Goal: Task Accomplishment & Management: Manage account settings

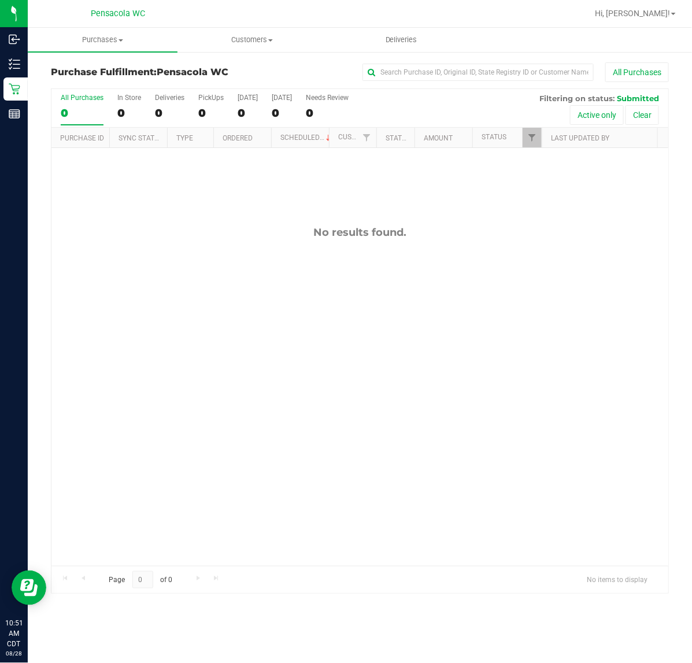
click at [191, 302] on div "No results found." at bounding box center [359, 396] width 617 height 496
click at [139, 359] on div "11861716 (317754729) N/A Pickup [DATE] 11:02 AM CDT 8/28/2025 $135.00 Submitted…" at bounding box center [359, 357] width 617 height 418
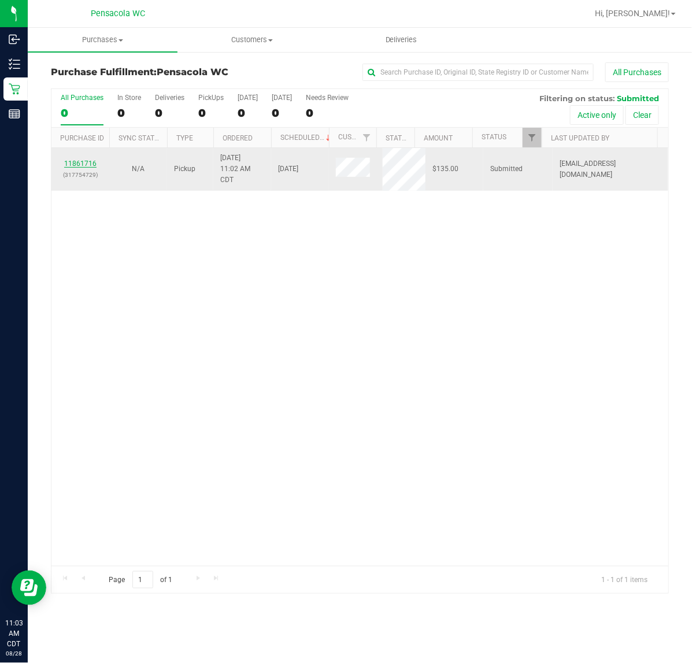
click at [74, 165] on link "11861716" at bounding box center [80, 164] width 32 height 8
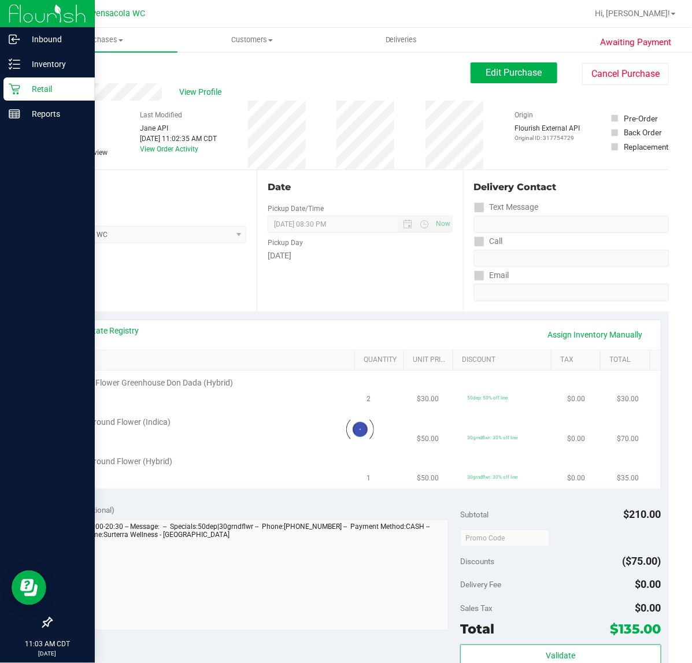
click at [19, 99] on div "Retail" at bounding box center [48, 88] width 91 height 23
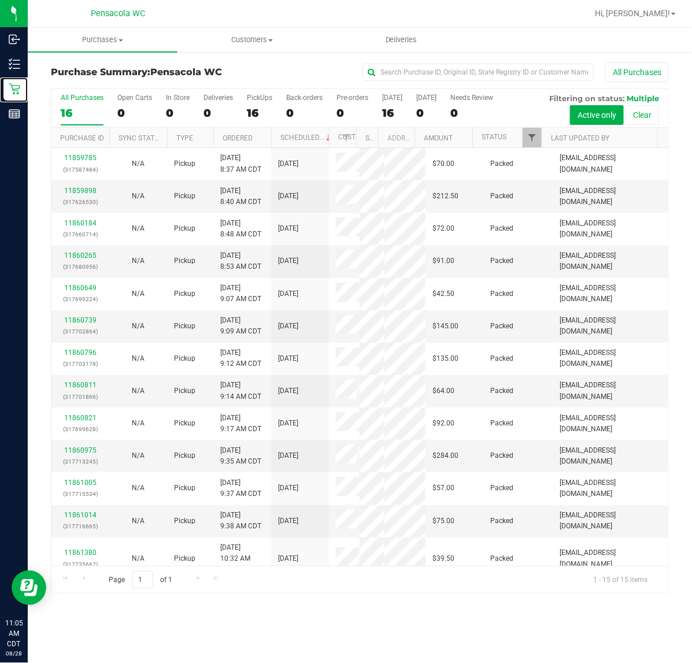
click at [532, 137] on span "Filter" at bounding box center [531, 137] width 9 height 9
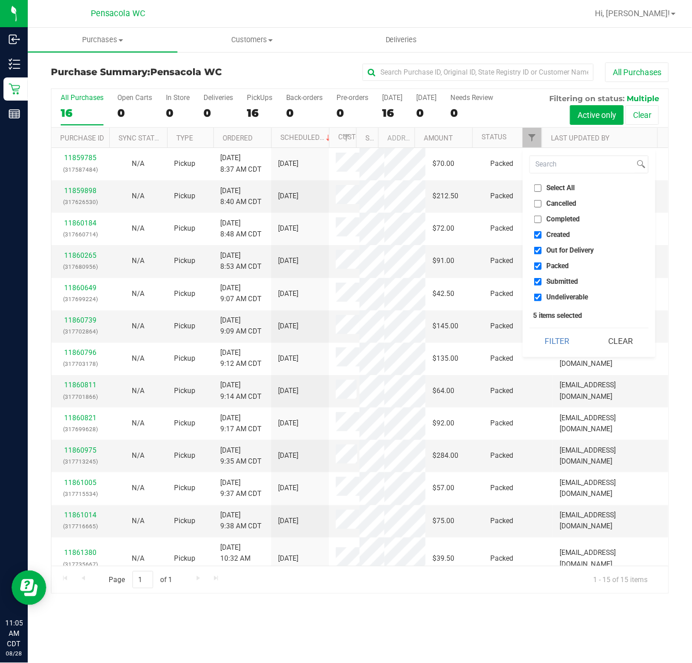
click at [535, 187] on input "Select All" at bounding box center [538, 188] width 8 height 8
checkbox input "true"
click at [536, 188] on input "Select All" at bounding box center [538, 188] width 8 height 8
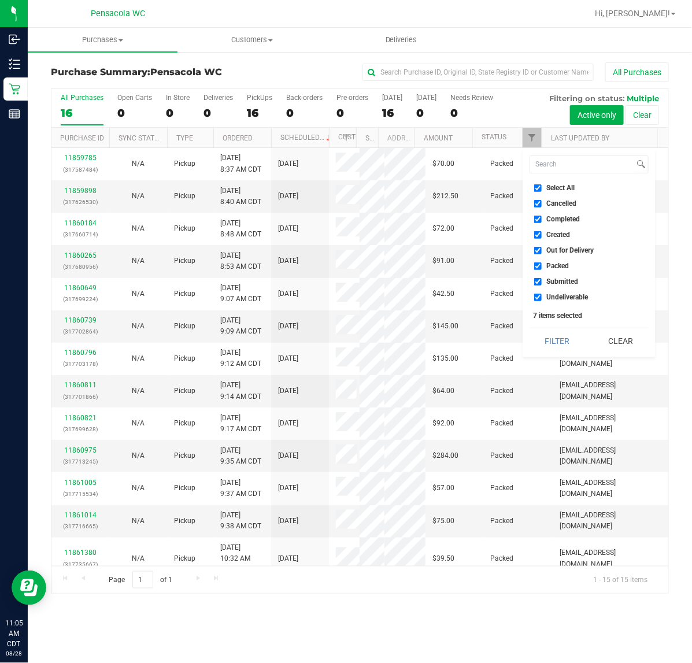
checkbox input "false"
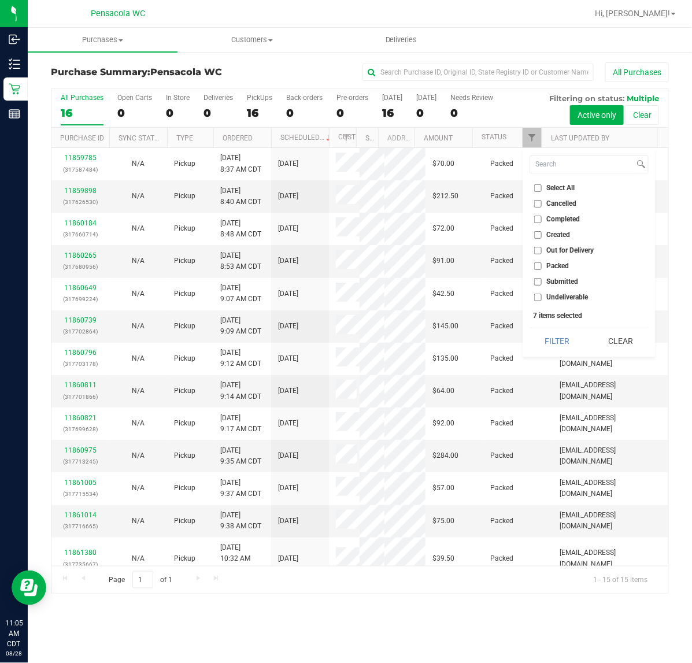
checkbox input "false"
click at [539, 281] on input "Submitted" at bounding box center [538, 282] width 8 height 8
checkbox input "true"
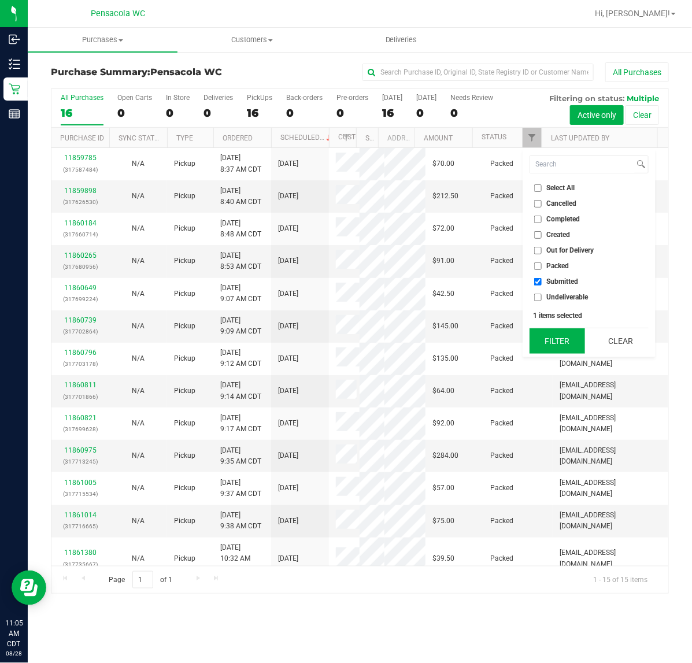
click at [566, 353] on button "Filter" at bounding box center [556, 340] width 55 height 25
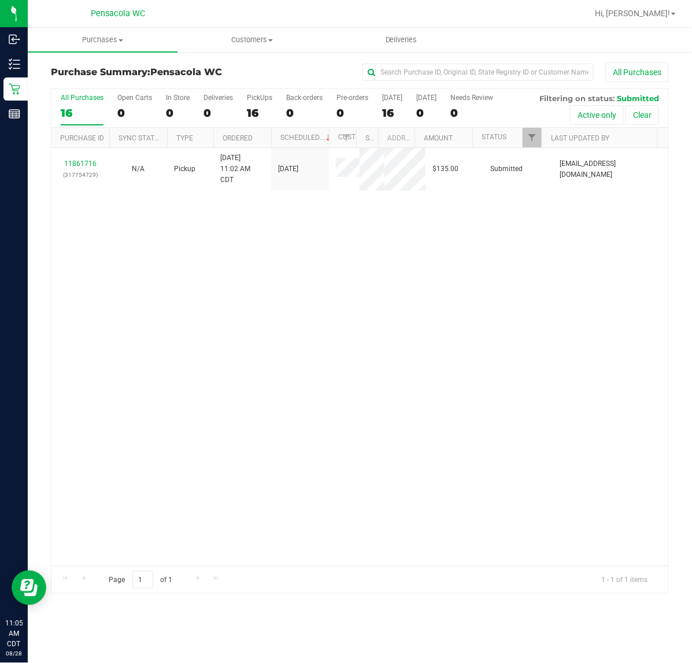
click at [126, 302] on div "11861716 (317754729) N/A Pickup [DATE] 11:02 AM CDT 8/28/2025 $135.00 Submitted…" at bounding box center [359, 357] width 617 height 418
click at [76, 187] on td "11861716 (317754729)" at bounding box center [80, 169] width 58 height 43
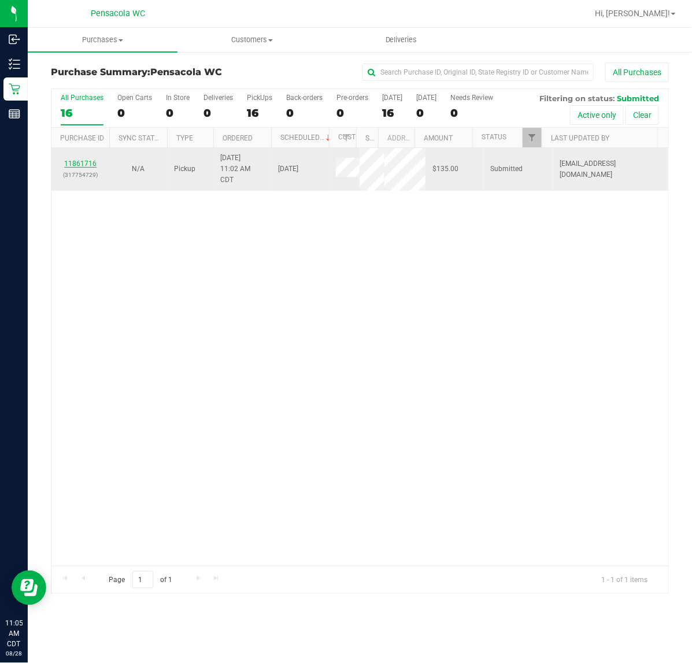
click at [72, 163] on link "11861716" at bounding box center [80, 164] width 32 height 8
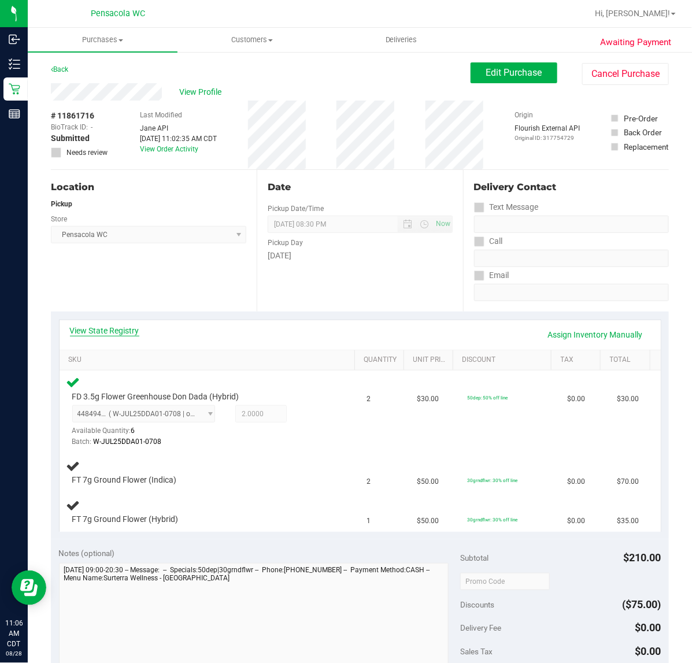
click at [105, 325] on link "View State Registry" at bounding box center [104, 331] width 69 height 12
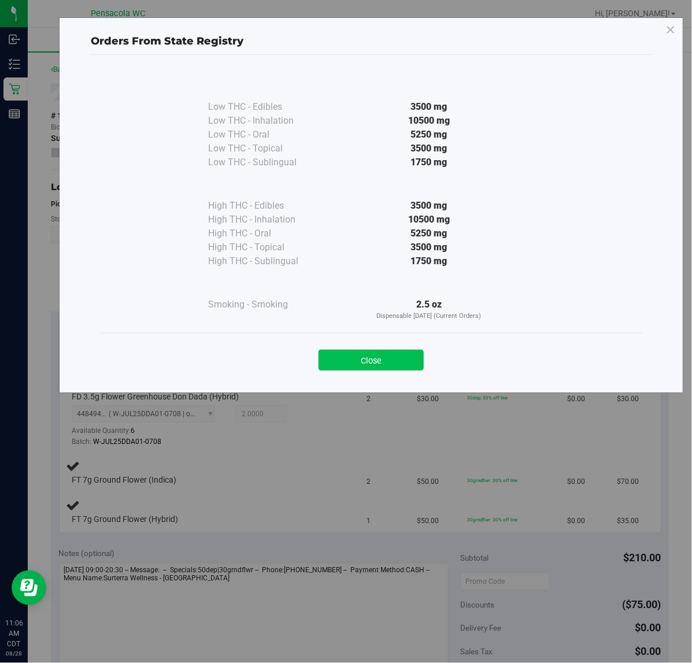
click at [383, 365] on button "Close" at bounding box center [370, 360] width 105 height 21
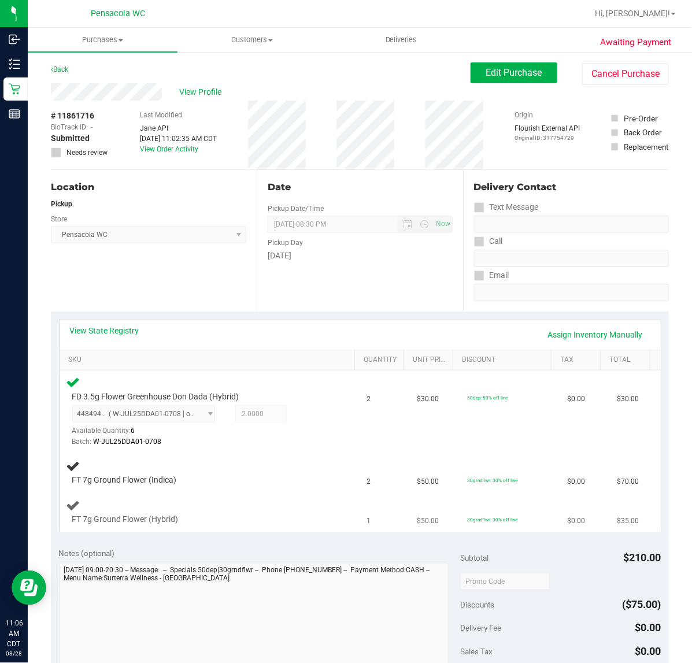
click at [256, 507] on div "FT 7g Ground Flower (Hybrid)" at bounding box center [209, 511] width 287 height 27
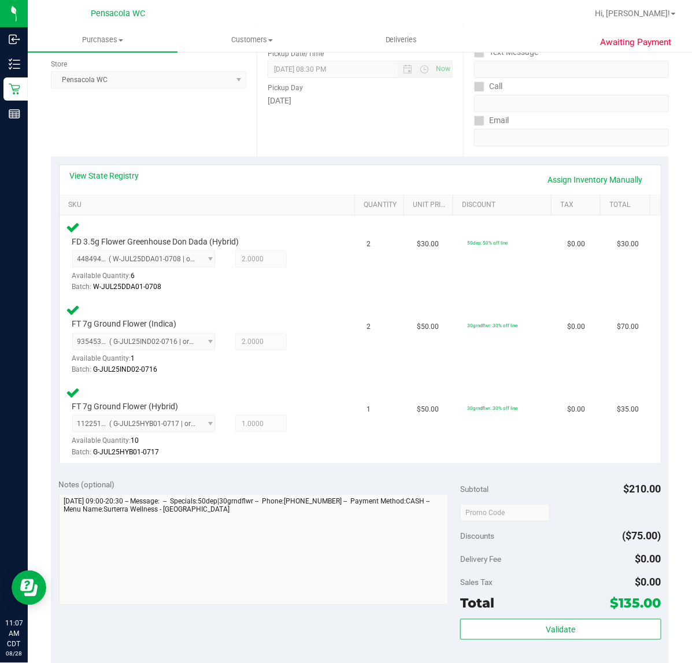
scroll to position [241, 0]
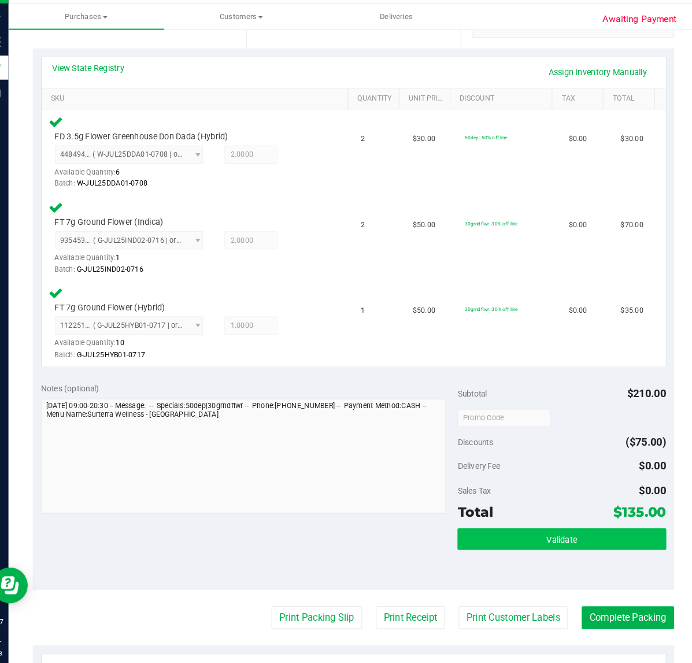
click at [523, 548] on button "Validate" at bounding box center [560, 543] width 201 height 21
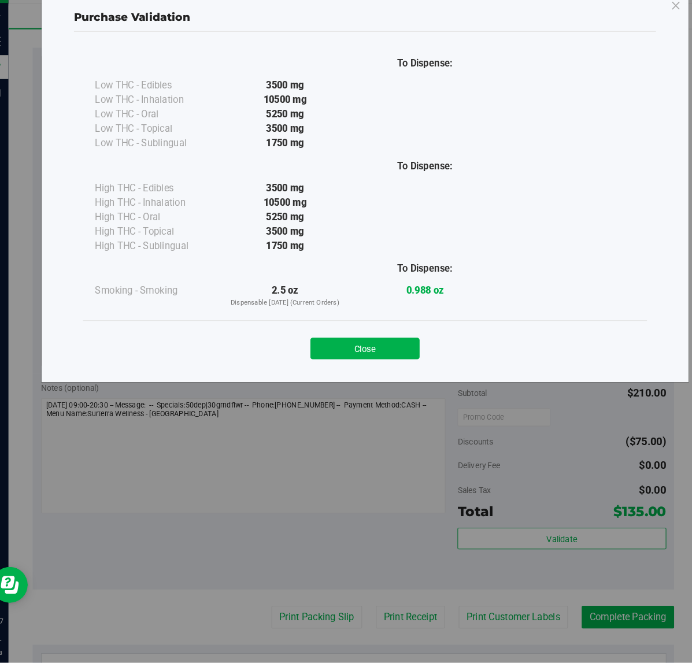
click at [399, 331] on div "To Dispense: Low THC - Edibles 3500 mg" at bounding box center [370, 202] width 543 height 262
click at [399, 354] on button "Close" at bounding box center [370, 360] width 105 height 21
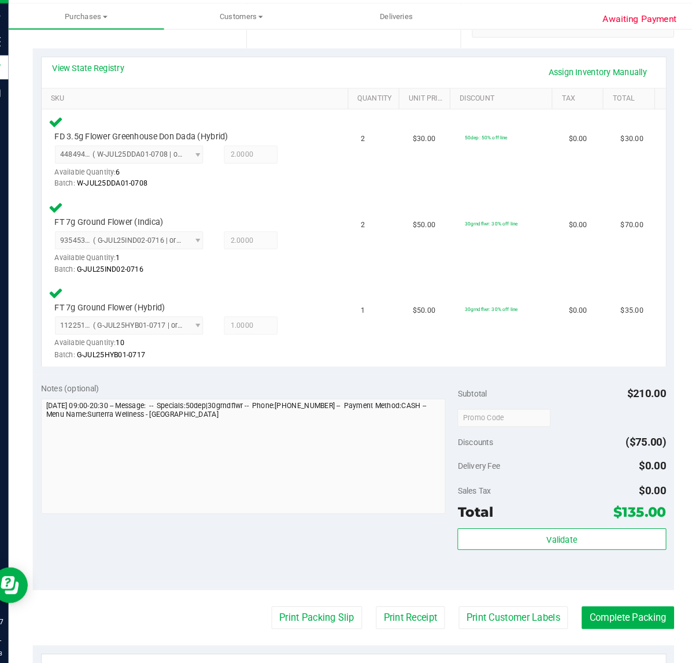
click at [311, 586] on div "Notes (optional) Subtotal $210.00 Discounts ($75.00) Delivery Fee $0.00 Sales T…" at bounding box center [360, 488] width 618 height 208
click at [327, 608] on button "Print Packing Slip" at bounding box center [324, 619] width 87 height 22
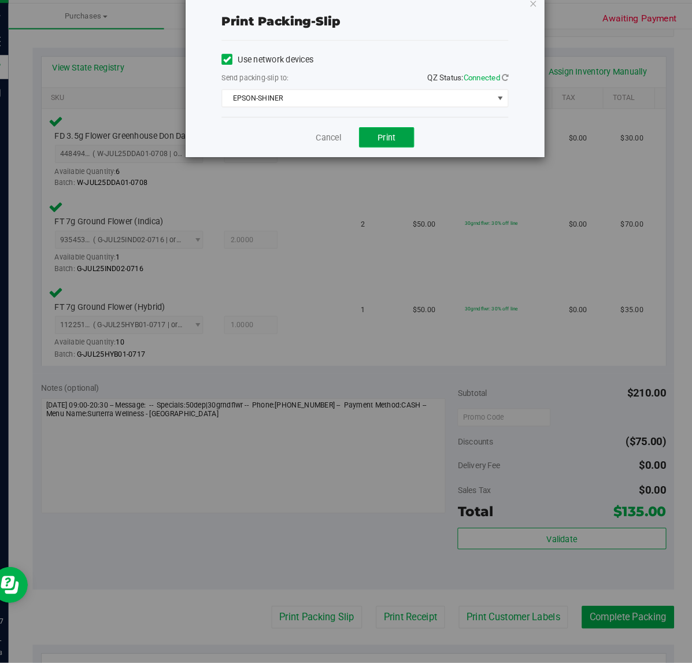
click at [409, 160] on button "Print" at bounding box center [391, 157] width 53 height 20
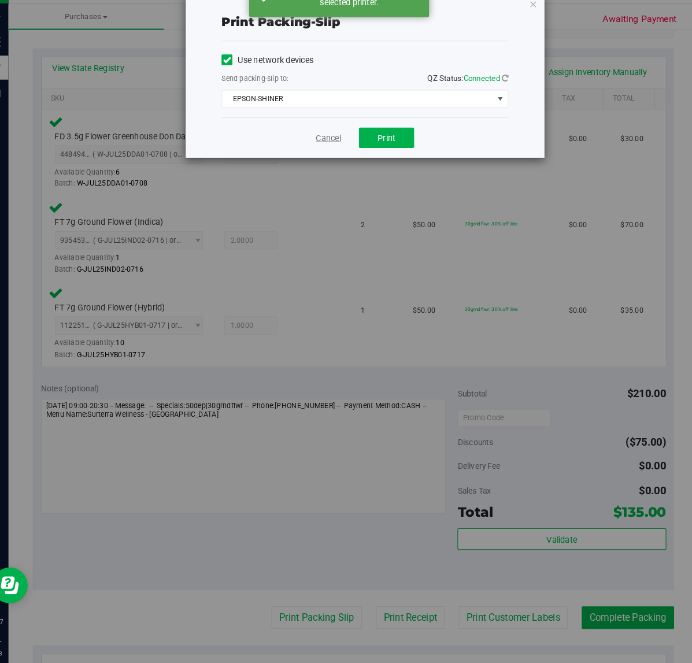
click at [333, 157] on link "Cancel" at bounding box center [336, 157] width 24 height 12
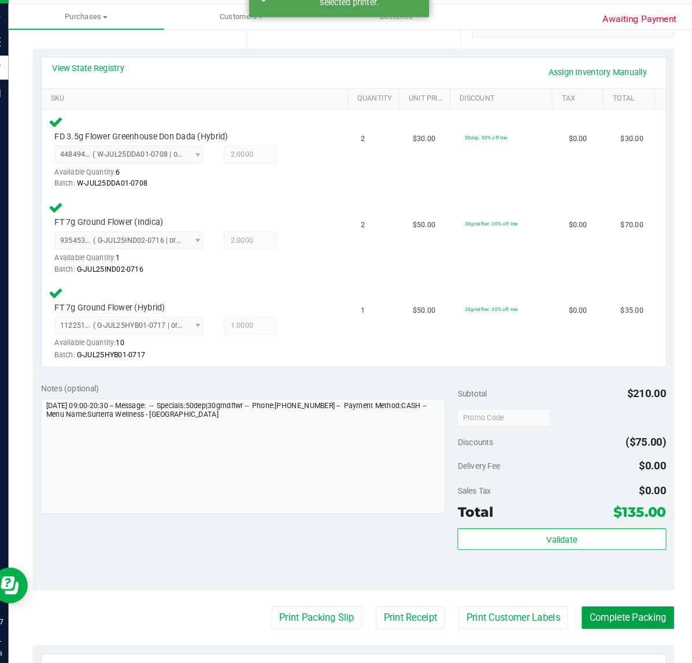
click at [644, 620] on button "Complete Packing" at bounding box center [624, 619] width 89 height 22
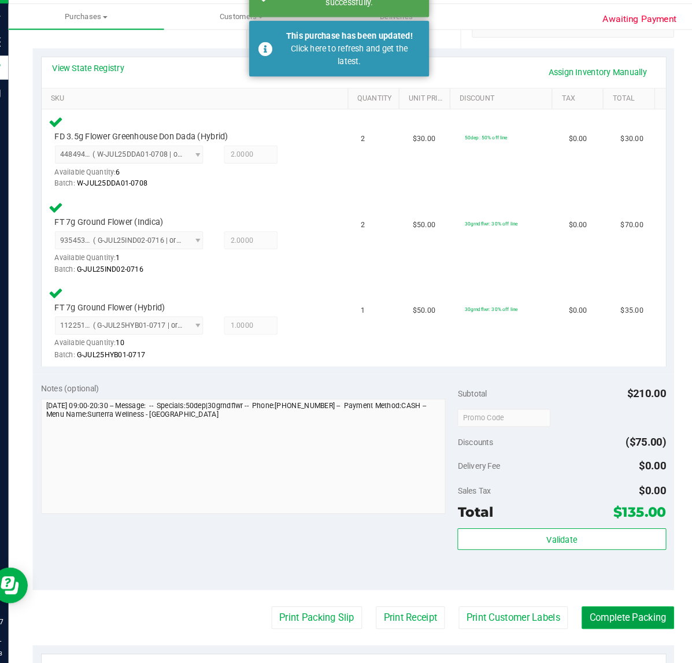
scroll to position [0, 0]
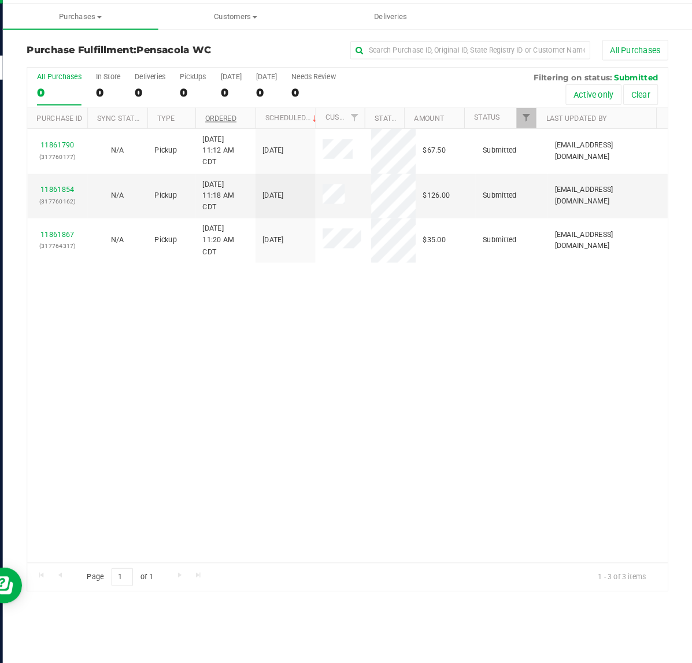
click at [241, 139] on link "Ordered" at bounding box center [238, 138] width 30 height 8
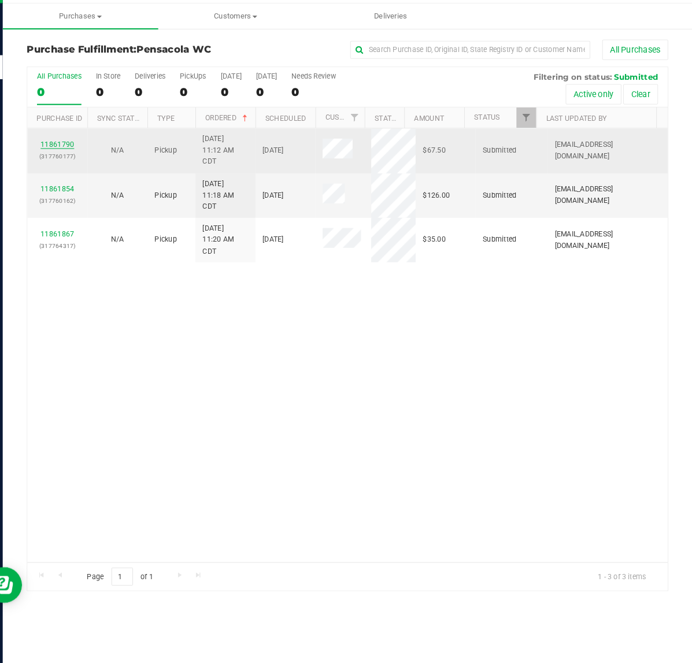
click at [72, 165] on link "11861790" at bounding box center [80, 164] width 32 height 8
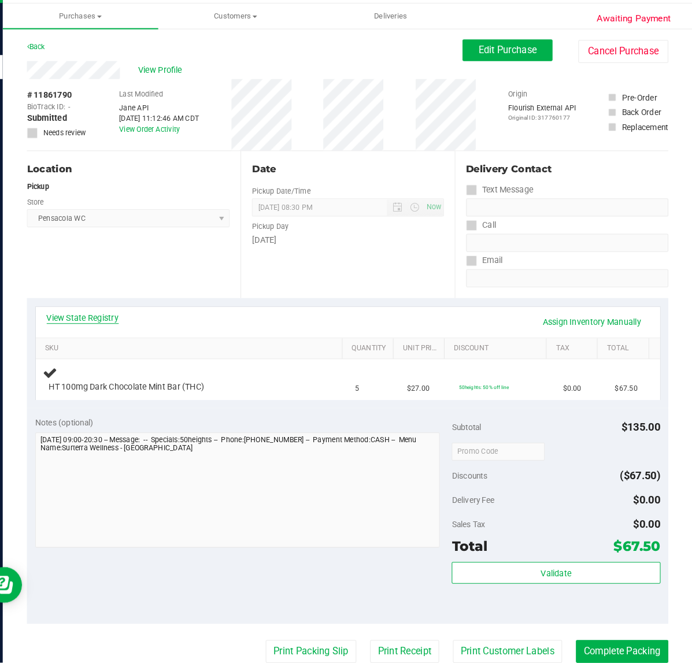
click at [118, 325] on link "View State Registry" at bounding box center [104, 331] width 69 height 12
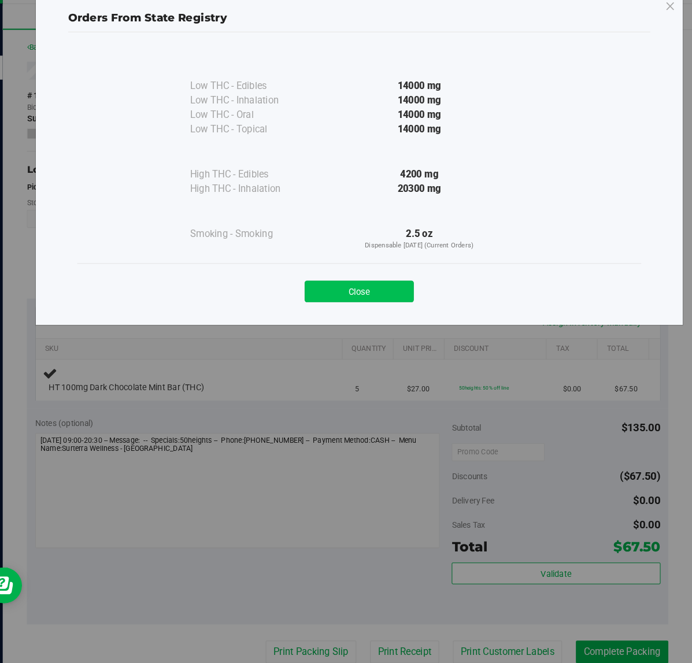
click at [350, 299] on button "Close" at bounding box center [370, 304] width 105 height 21
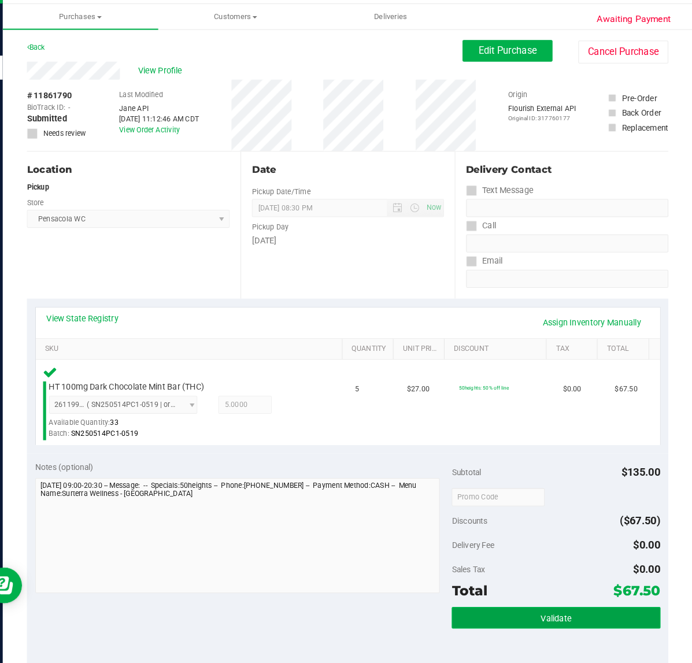
click at [507, 613] on button "Validate" at bounding box center [560, 619] width 201 height 21
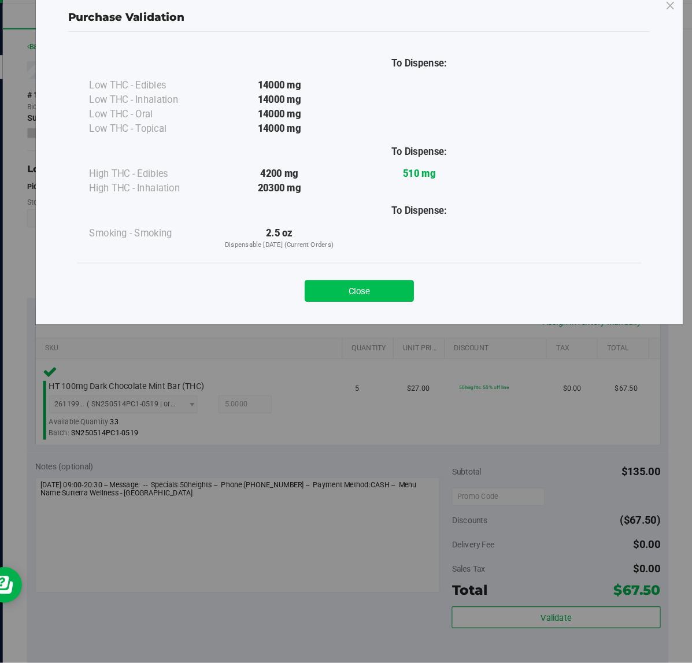
click at [349, 302] on button "Close" at bounding box center [370, 304] width 105 height 21
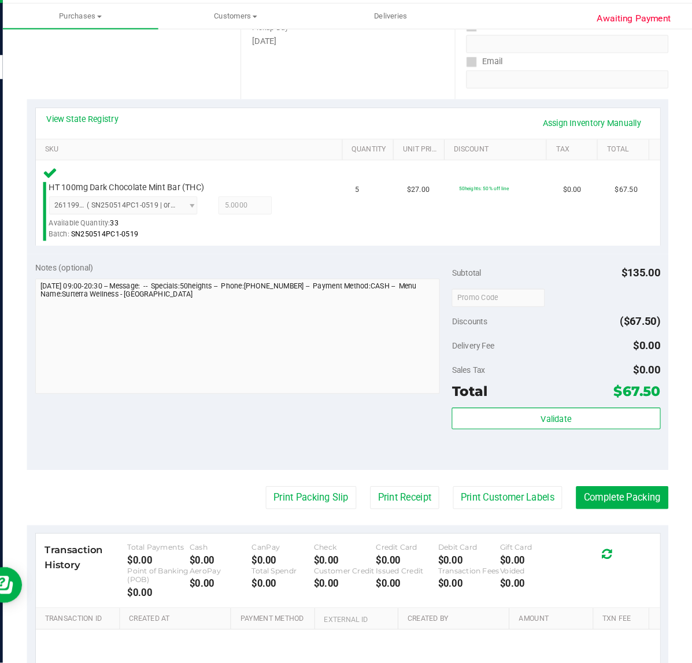
scroll to position [267, 0]
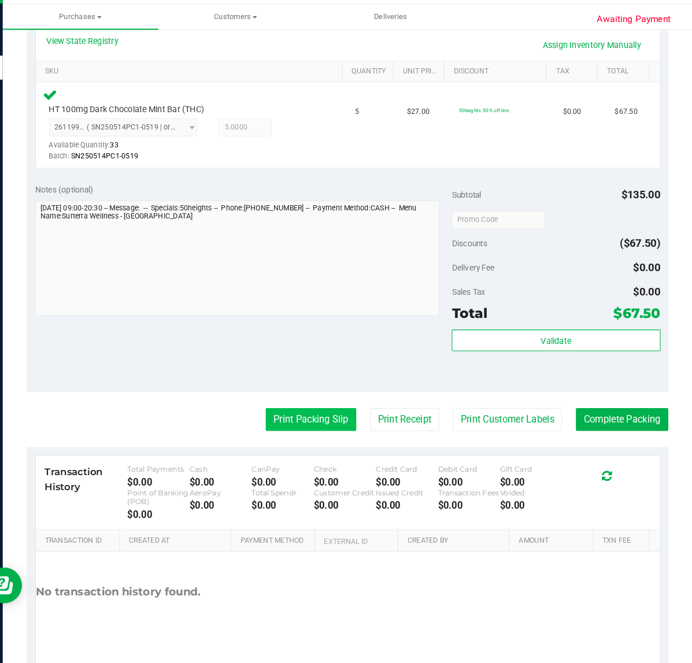
click at [310, 427] on button "Print Packing Slip" at bounding box center [324, 428] width 87 height 22
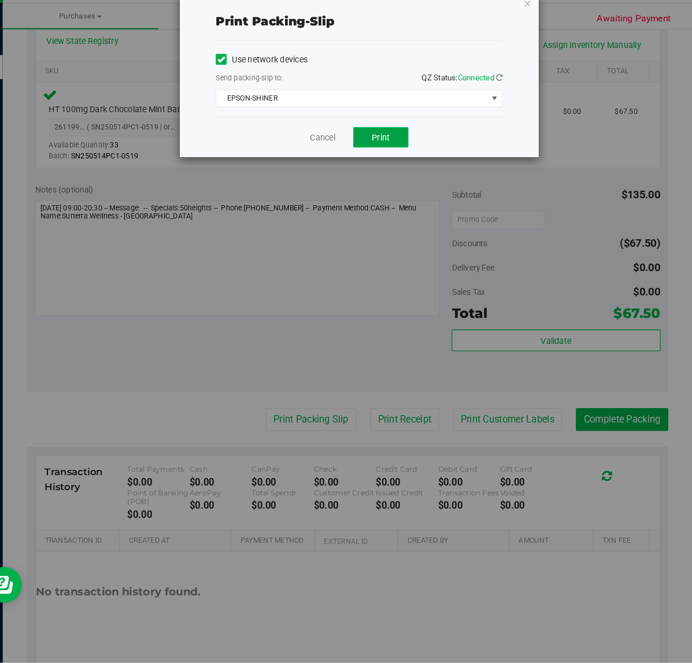
click at [401, 151] on button "Print" at bounding box center [391, 157] width 53 height 20
click at [340, 160] on link "Cancel" at bounding box center [336, 157] width 24 height 12
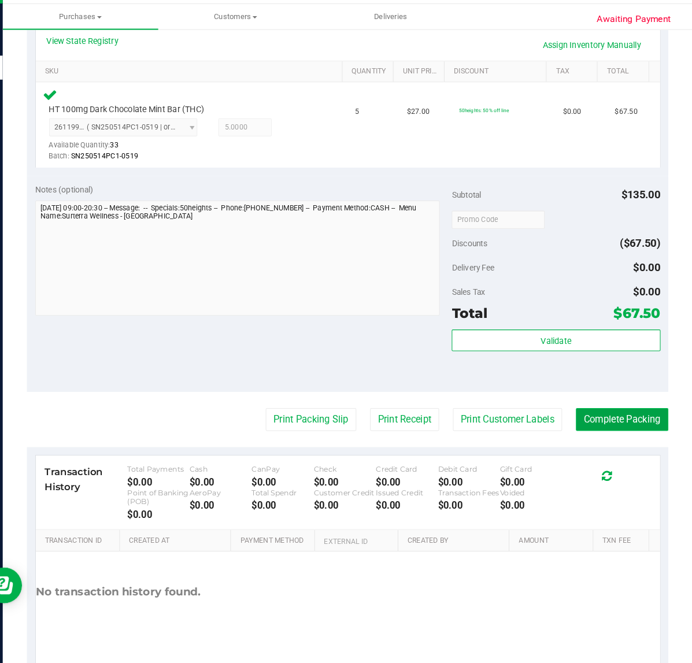
click at [591, 423] on button "Complete Packing" at bounding box center [624, 428] width 89 height 22
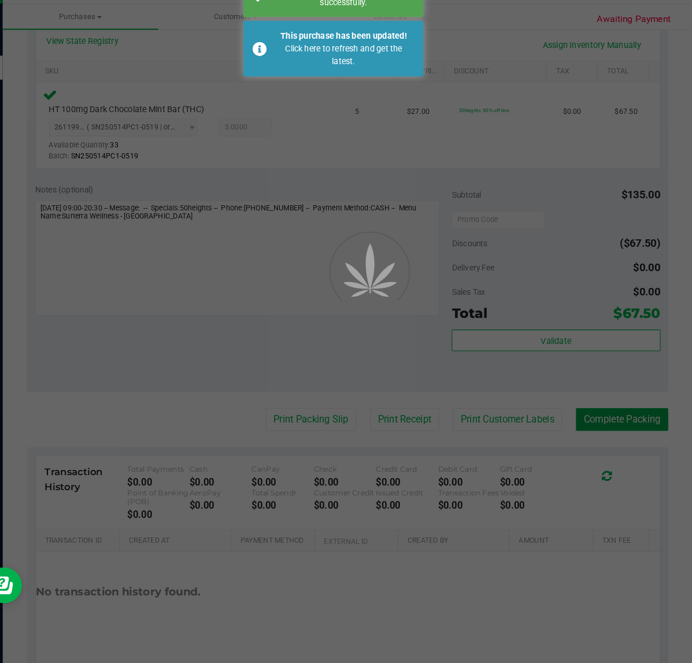
scroll to position [0, 0]
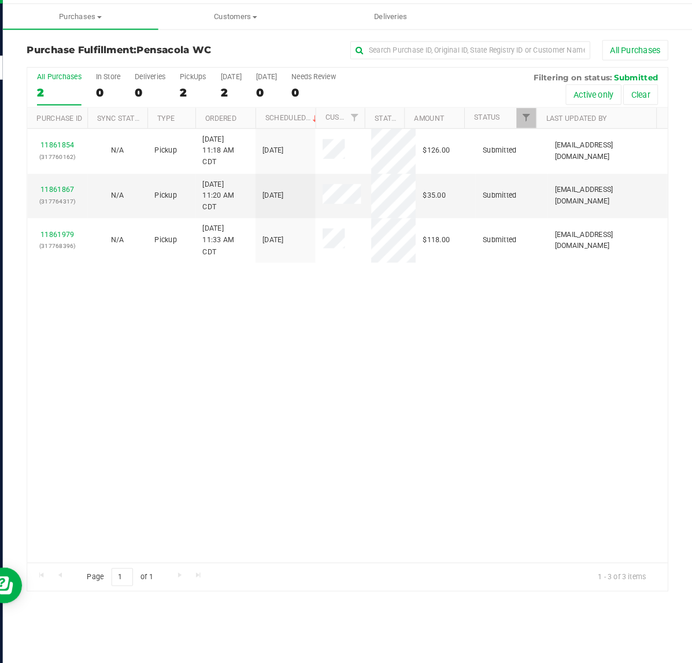
click at [153, 405] on div "11861854 (317760162) N/A Pickup [DATE] 11:18 AM CDT 8/28/2025 $126.00 Submitted…" at bounding box center [359, 357] width 617 height 418
click at [237, 136] on link "Ordered" at bounding box center [238, 138] width 30 height 8
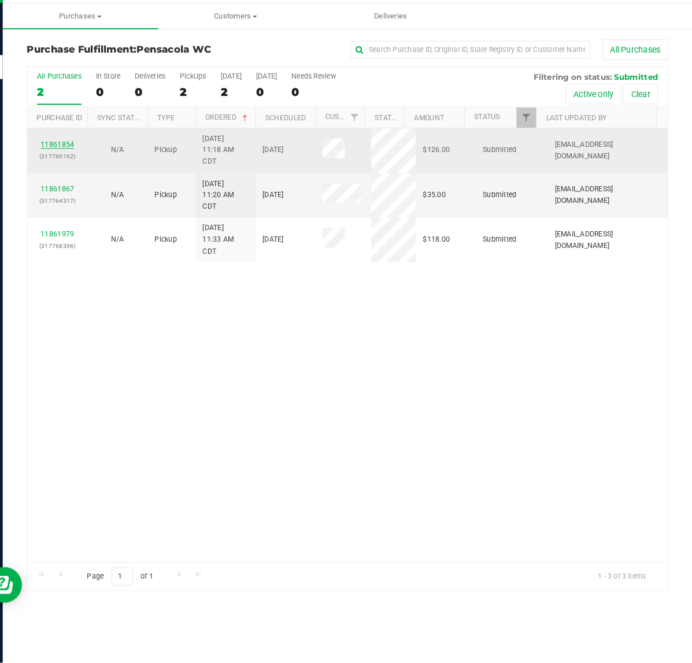
click at [72, 162] on link "11861854" at bounding box center [80, 164] width 32 height 8
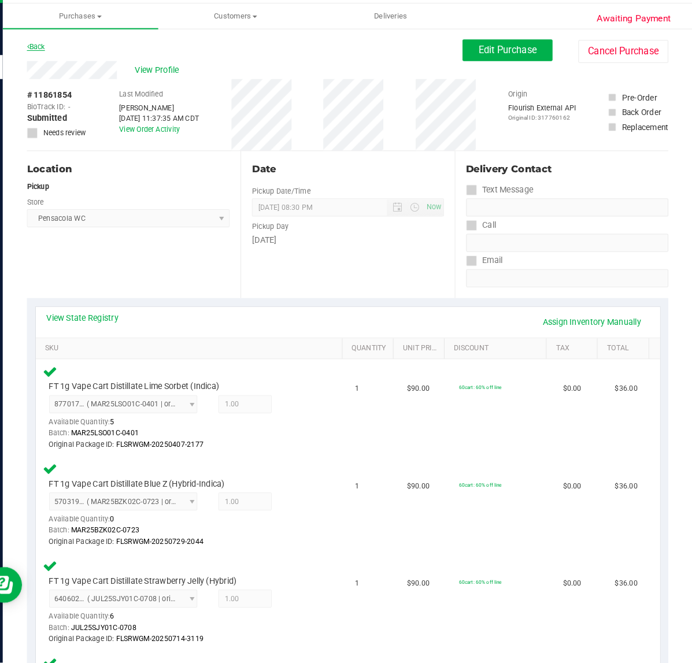
click at [62, 68] on link "Back" at bounding box center [59, 69] width 17 height 8
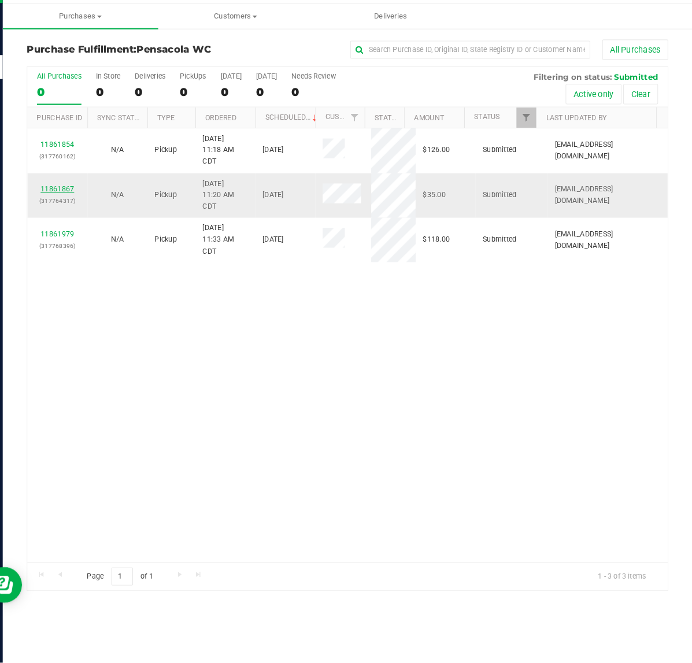
click at [81, 208] on link "11861867" at bounding box center [80, 206] width 32 height 8
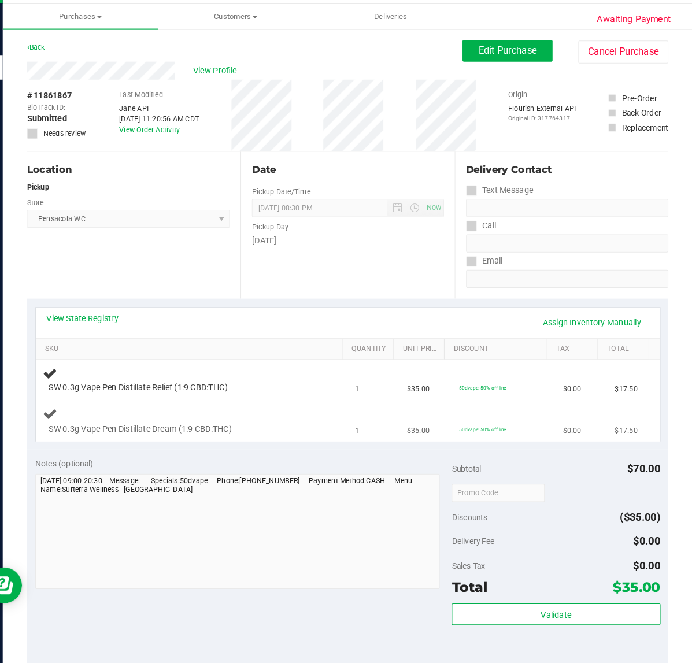
click at [281, 435] on div "SW 0.3g Vape Pen Distillate Dream (1:9 CBD:THC)" at bounding box center [198, 438] width 264 height 12
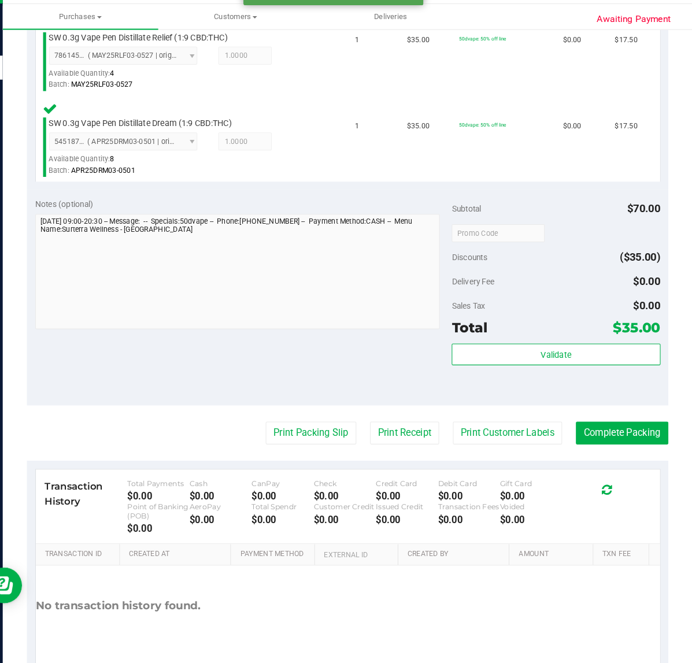
scroll to position [347, 0]
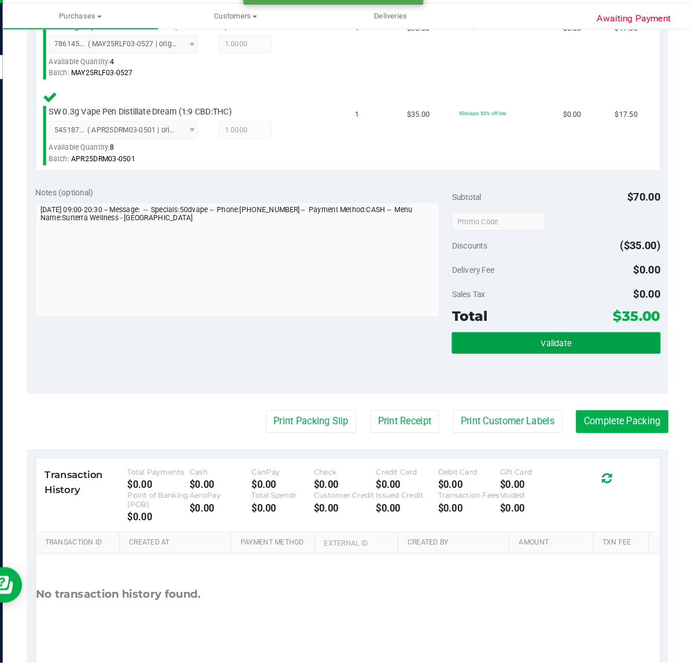
click at [580, 347] on button "Validate" at bounding box center [560, 354] width 201 height 21
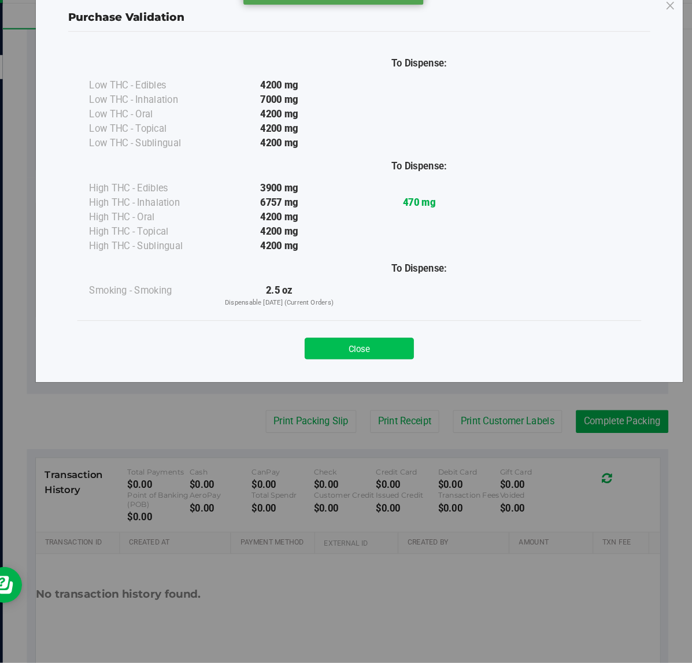
click at [355, 350] on button "Close" at bounding box center [370, 360] width 105 height 21
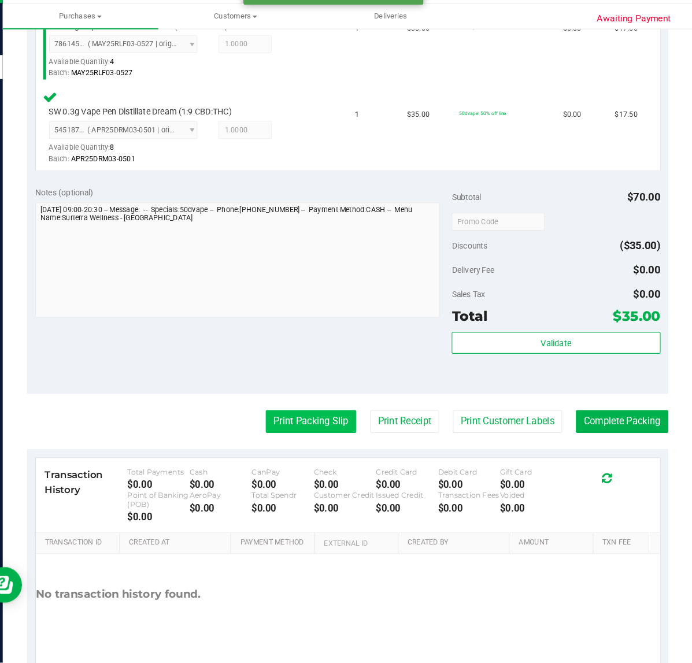
click at [287, 437] on button "Print Packing Slip" at bounding box center [324, 431] width 87 height 22
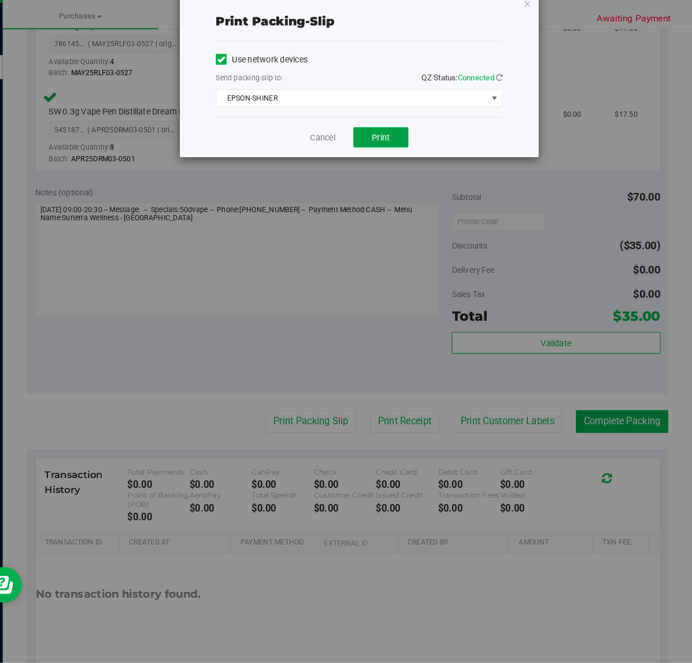
click at [383, 151] on button "Print" at bounding box center [391, 157] width 53 height 20
click at [329, 151] on link "Cancel" at bounding box center [336, 157] width 24 height 12
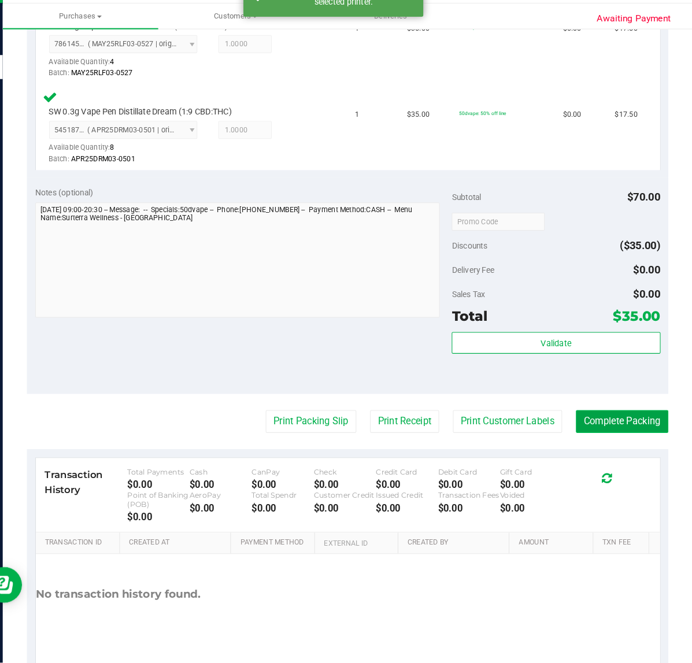
click at [610, 420] on button "Complete Packing" at bounding box center [624, 431] width 89 height 22
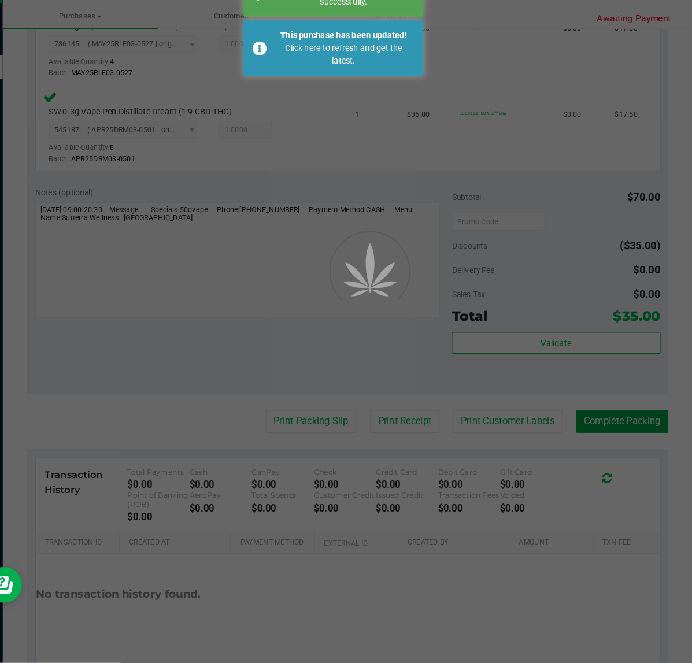
scroll to position [0, 0]
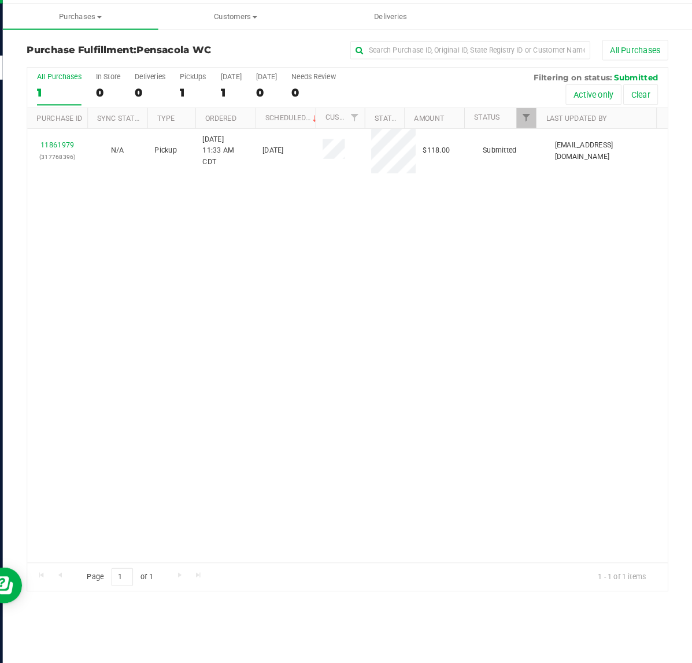
click at [129, 356] on div "11861979 (317768396) N/A Pickup [DATE] 11:33 AM CDT 8/28/2025 $118.00 Submitted…" at bounding box center [359, 357] width 617 height 418
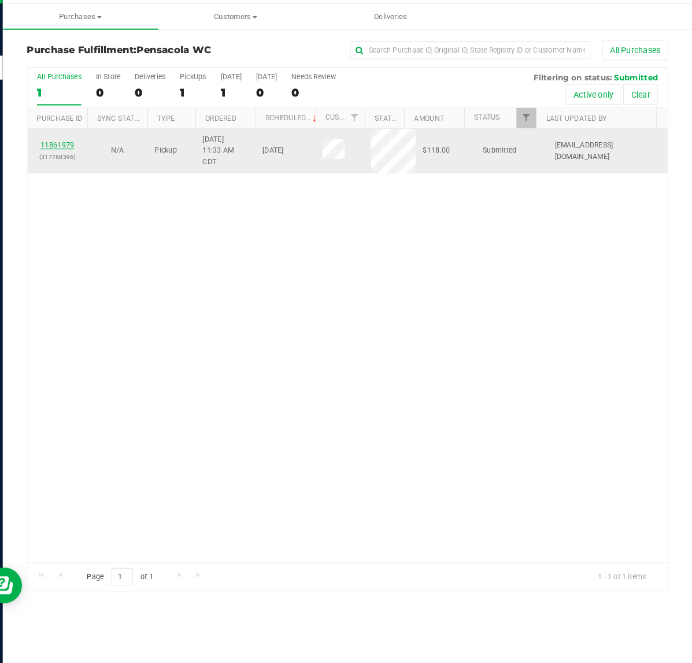
click at [71, 165] on link "11861979" at bounding box center [80, 164] width 32 height 8
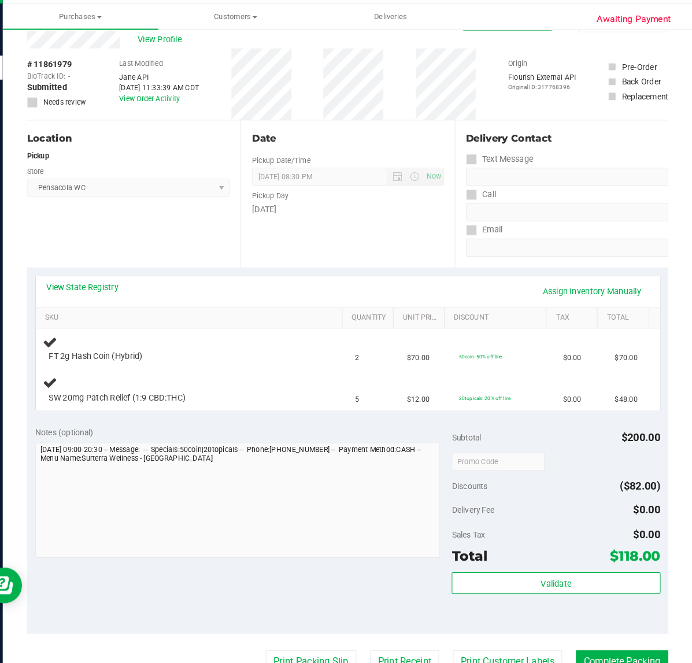
scroll to position [34, 0]
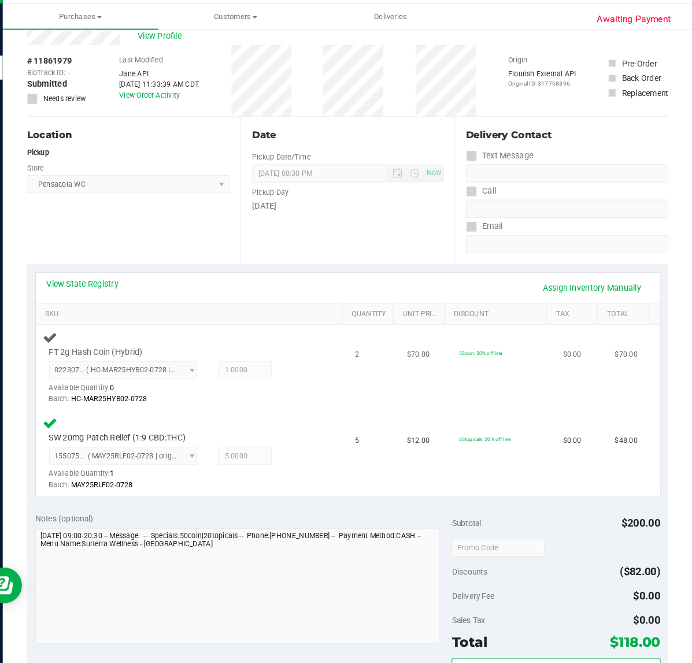
click at [323, 365] on div "FT 2g Hash Coin (Hybrid) 0223075675188046 ( HC-MAR25HYB02-0728 | orig: FLSRWGM-…" at bounding box center [209, 378] width 287 height 73
